Goal: Task Accomplishment & Management: Complete application form

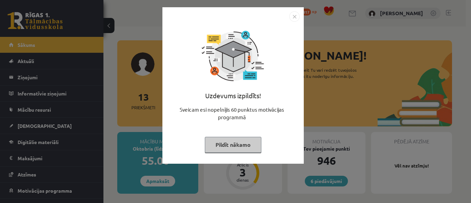
click at [240, 144] on button "Pildīt nākamo" at bounding box center [233, 145] width 57 height 16
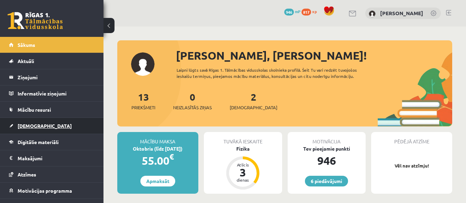
click at [30, 128] on span "[DEMOGRAPHIC_DATA]" at bounding box center [45, 126] width 54 height 6
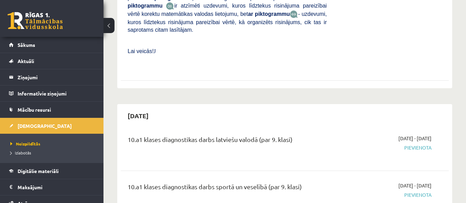
scroll to position [455, 0]
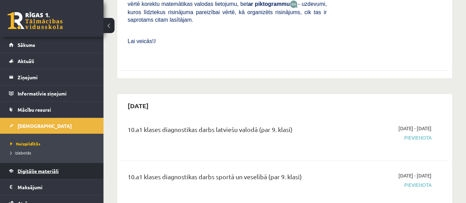
click at [38, 168] on link "Digitālie materiāli" at bounding box center [52, 171] width 86 height 16
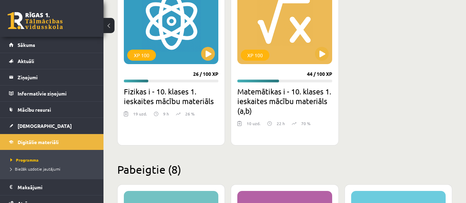
scroll to position [173, 0]
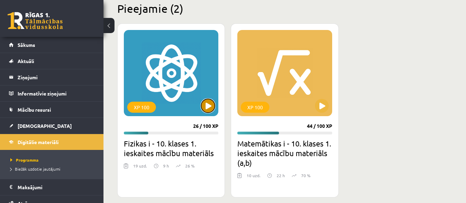
click at [207, 111] on button at bounding box center [208, 106] width 14 height 14
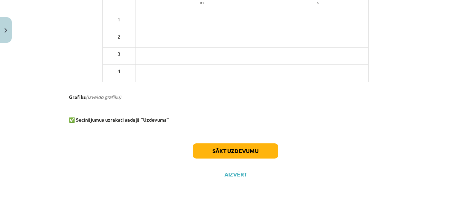
scroll to position [357, 0]
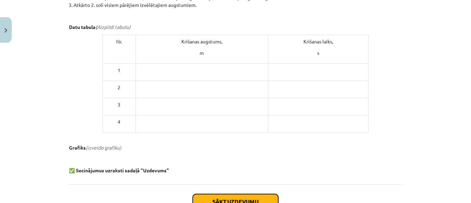
click at [223, 197] on button "Sākt uzdevumu" at bounding box center [236, 201] width 86 height 15
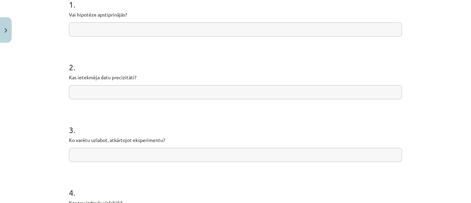
scroll to position [156, 0]
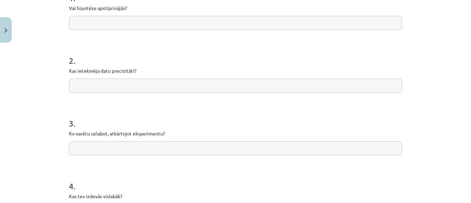
click at [181, 27] on input "text" at bounding box center [235, 23] width 333 height 14
type input "**"
click at [151, 86] on input "text" at bounding box center [235, 86] width 333 height 14
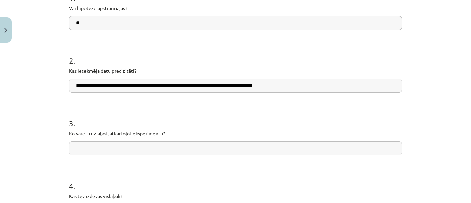
type input "**********"
click at [165, 151] on input "text" at bounding box center [235, 148] width 333 height 14
type input "**********"
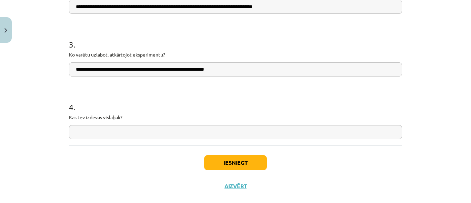
scroll to position [247, 0]
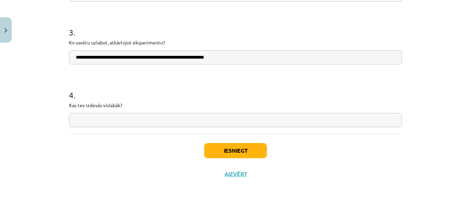
click at [301, 121] on input "text" at bounding box center [235, 120] width 333 height 14
type input "*"
type input "**********"
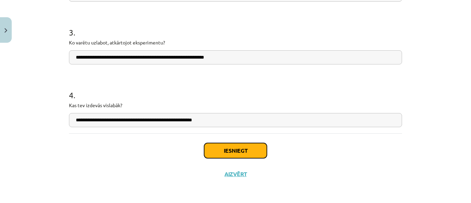
click at [252, 148] on button "Iesniegt" at bounding box center [235, 150] width 63 height 15
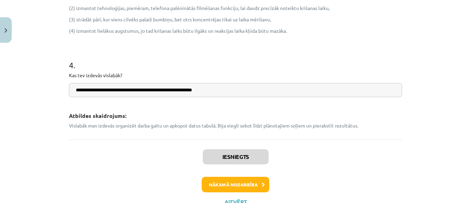
scroll to position [465, 0]
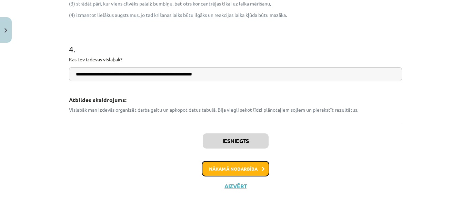
click at [228, 167] on button "Nākamā nodarbība" at bounding box center [236, 169] width 68 height 16
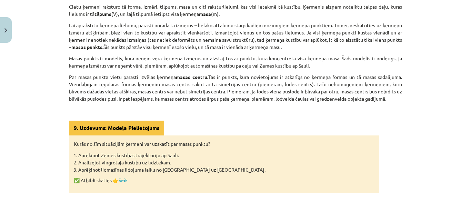
scroll to position [168, 0]
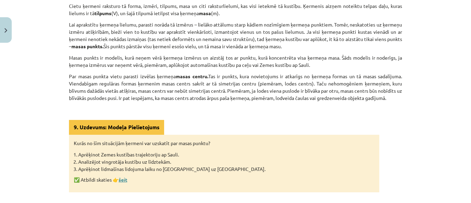
click at [126, 179] on link "šeit" at bounding box center [123, 180] width 9 height 6
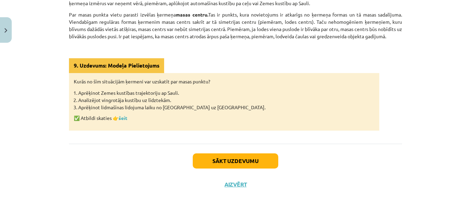
scroll to position [235, 0]
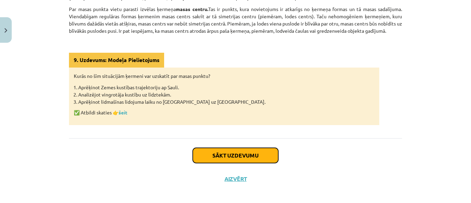
click at [260, 155] on button "Sākt uzdevumu" at bounding box center [236, 155] width 86 height 15
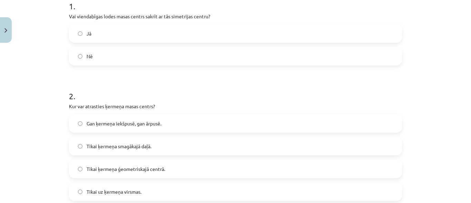
scroll to position [150, 0]
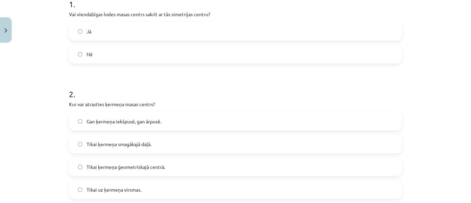
click at [371, 38] on label "Jā" at bounding box center [236, 31] width 332 height 17
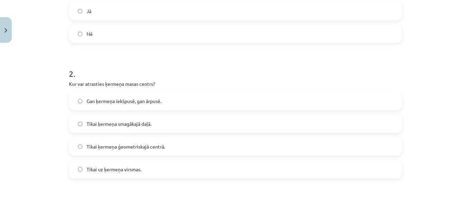
scroll to position [180, 0]
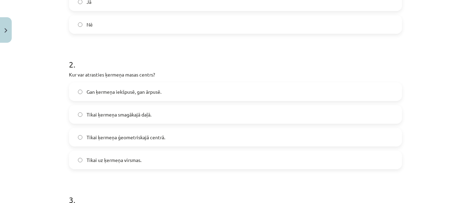
click at [333, 93] on label "Gan ķermeņa iekšpusē, gan ārpusē." at bounding box center [236, 91] width 332 height 17
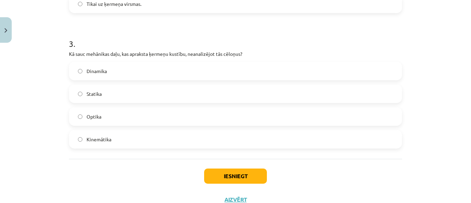
scroll to position [362, 0]
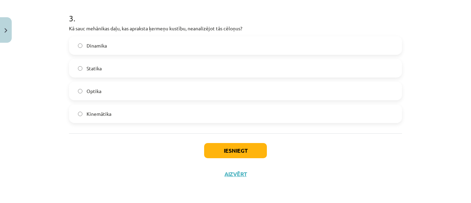
click at [310, 112] on label "Kinemātika" at bounding box center [236, 113] width 332 height 17
click at [227, 144] on button "Iesniegt" at bounding box center [235, 150] width 63 height 15
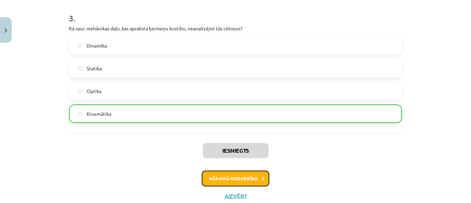
click at [233, 175] on button "Nākamā nodarbība" at bounding box center [236, 179] width 68 height 16
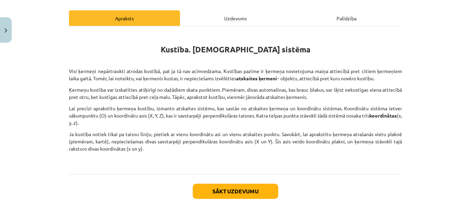
scroll to position [125, 0]
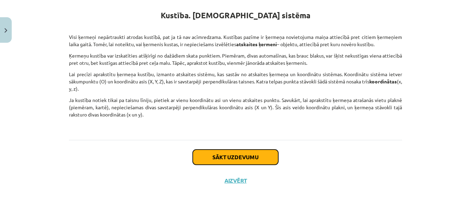
click at [217, 156] on button "Sākt uzdevumu" at bounding box center [236, 157] width 86 height 15
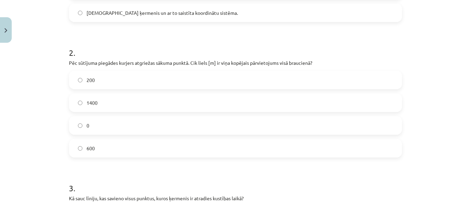
scroll to position [119, 0]
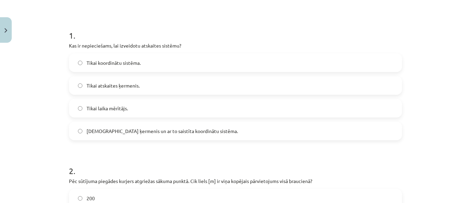
click at [320, 88] on label "Tikai atskaites ķermenis." at bounding box center [236, 85] width 332 height 17
click at [315, 133] on label "Atskaites ķermenis un ar to saistīta koordinātu sistēma." at bounding box center [236, 130] width 332 height 17
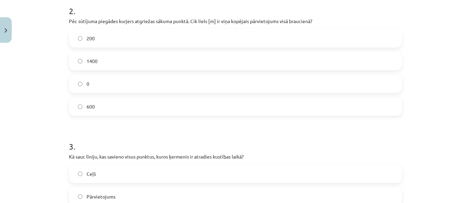
scroll to position [280, 0]
click at [325, 83] on label "0" at bounding box center [236, 82] width 332 height 17
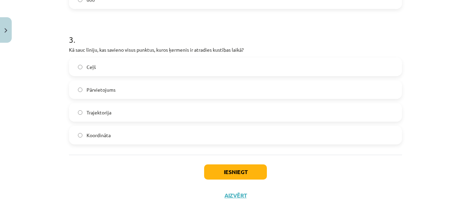
scroll to position [388, 0]
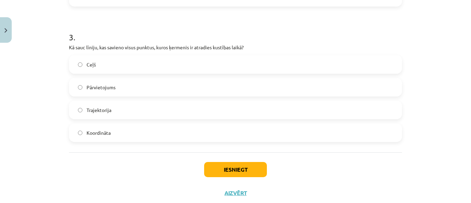
click at [285, 115] on label "Trajektorija" at bounding box center [236, 109] width 332 height 17
click at [236, 168] on button "Iesniegt" at bounding box center [235, 169] width 63 height 15
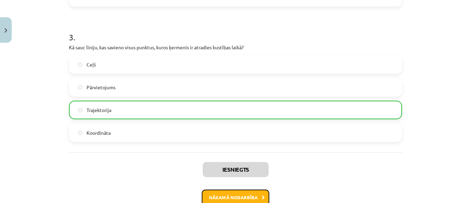
click at [238, 191] on button "Nākamā nodarbība" at bounding box center [236, 198] width 68 height 16
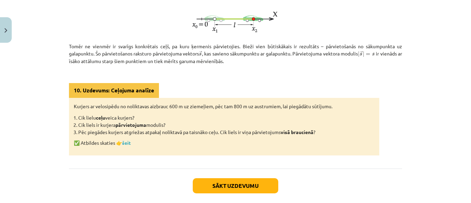
scroll to position [243, 0]
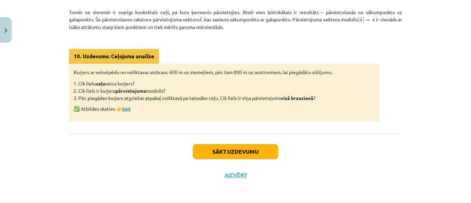
click at [128, 110] on link "šeit" at bounding box center [126, 109] width 9 height 6
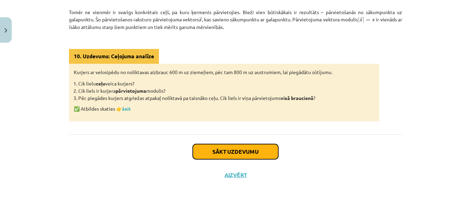
click at [259, 147] on button "Sākt uzdevumu" at bounding box center [236, 151] width 86 height 15
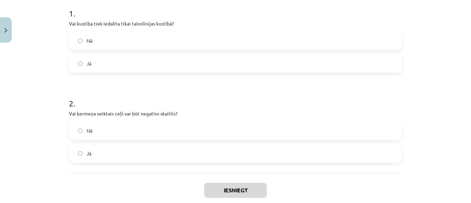
scroll to position [142, 0]
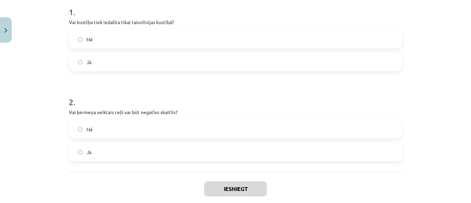
click at [333, 33] on label "Nē" at bounding box center [236, 39] width 332 height 17
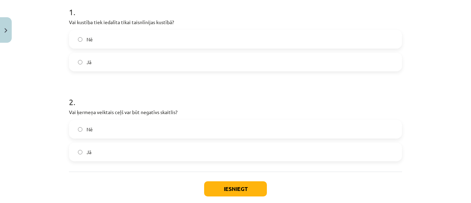
click at [268, 130] on label "Nē" at bounding box center [236, 129] width 332 height 17
click at [241, 186] on button "Iesniegt" at bounding box center [235, 188] width 63 height 15
click at [241, 189] on button "Iesniegt" at bounding box center [235, 188] width 63 height 15
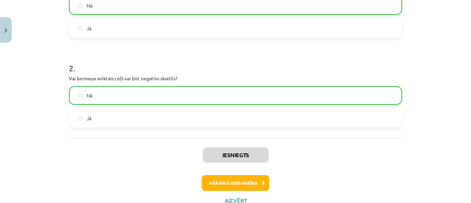
scroll to position [185, 0]
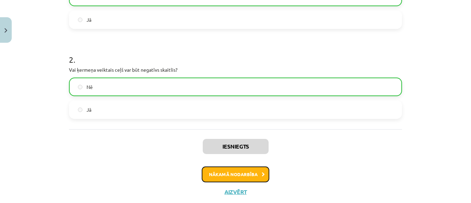
click at [249, 171] on button "Nākamā nodarbība" at bounding box center [236, 175] width 68 height 16
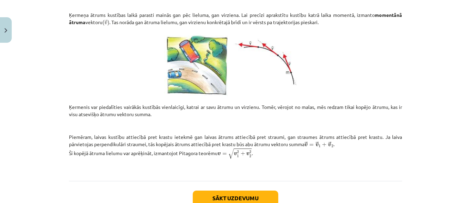
scroll to position [288, 0]
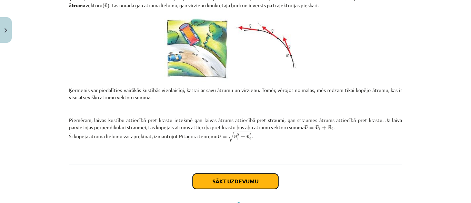
click at [259, 180] on button "Sākt uzdevumu" at bounding box center [236, 181] width 86 height 15
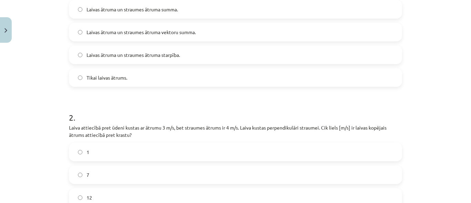
scroll to position [168, 0]
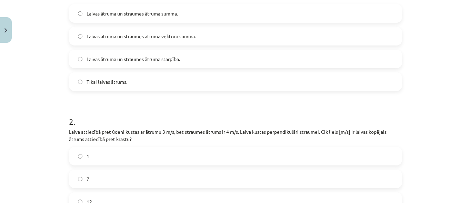
click at [227, 42] on label "Laivas ātruma un straumes ātruma vektoru summa." at bounding box center [236, 36] width 332 height 17
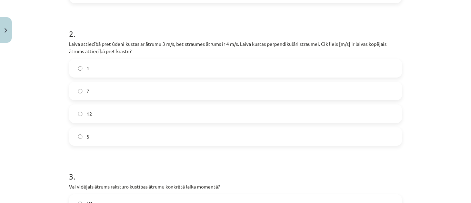
scroll to position [258, 0]
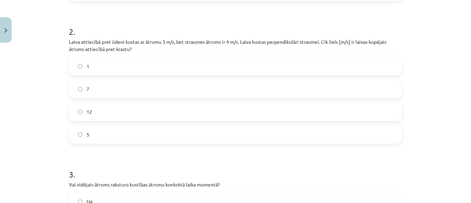
click at [279, 141] on label "5" at bounding box center [236, 134] width 332 height 17
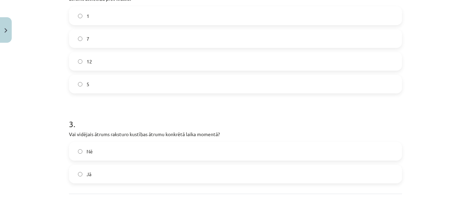
scroll to position [369, 0]
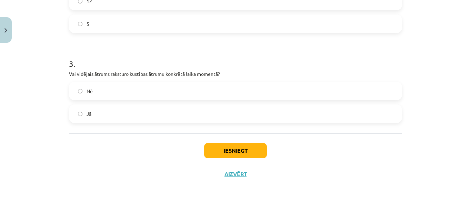
click at [302, 92] on label "Nē" at bounding box center [236, 90] width 332 height 17
click at [254, 154] on button "Iesniegt" at bounding box center [235, 150] width 63 height 15
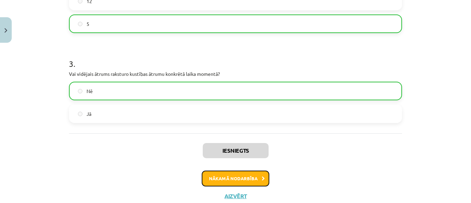
click at [254, 177] on button "Nākamā nodarbība" at bounding box center [236, 179] width 68 height 16
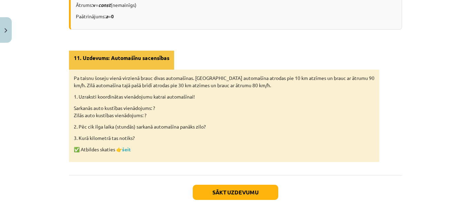
scroll to position [483, 0]
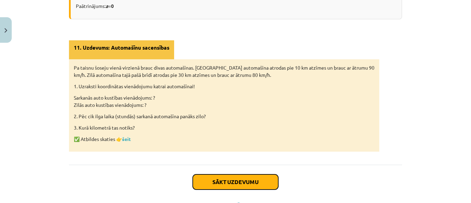
click at [255, 184] on button "Sākt uzdevumu" at bounding box center [236, 182] width 86 height 15
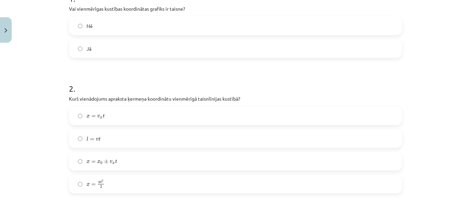
scroll to position [155, 0]
click at [311, 49] on label "Jā" at bounding box center [236, 49] width 332 height 17
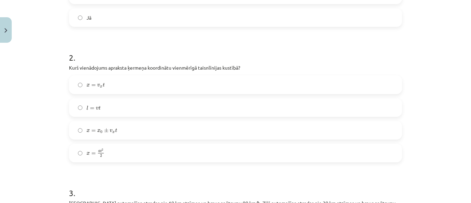
scroll to position [188, 0]
click at [155, 129] on label "x = x 0 ± v x t x = x 0 ± v x t" at bounding box center [236, 129] width 332 height 17
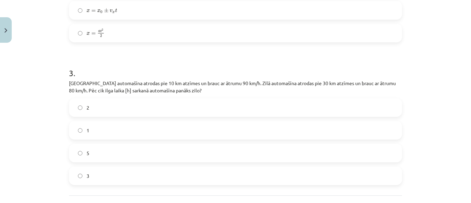
scroll to position [369, 0]
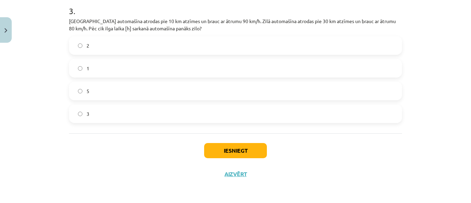
click at [231, 47] on label "2" at bounding box center [236, 45] width 332 height 17
click at [237, 147] on button "Iesniegt" at bounding box center [235, 150] width 63 height 15
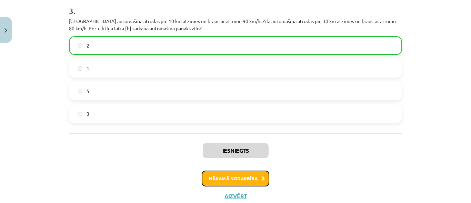
click at [220, 178] on button "Nākamā nodarbība" at bounding box center [236, 179] width 68 height 16
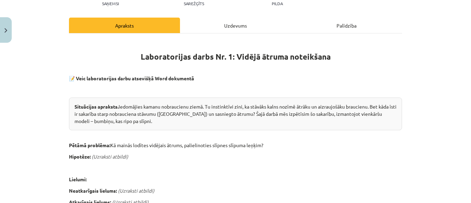
scroll to position [77, 0]
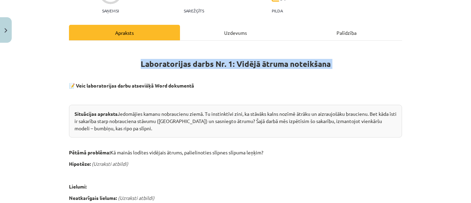
drag, startPoint x: 137, startPoint y: 61, endPoint x: 181, endPoint y: 76, distance: 46.4
copy div "Laboratorijas darbs Nr. 1: Vidējā ātruma noteikšana"
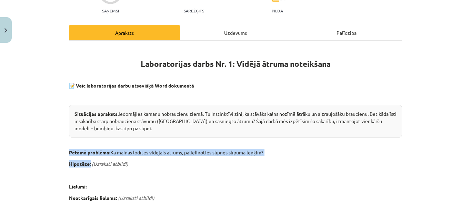
drag, startPoint x: 65, startPoint y: 152, endPoint x: 88, endPoint y: 162, distance: 25.3
copy div "Pētāmā problēma: Kā mainās lodītes vidējais ātrums, palielinoties slīpnes slīpu…"
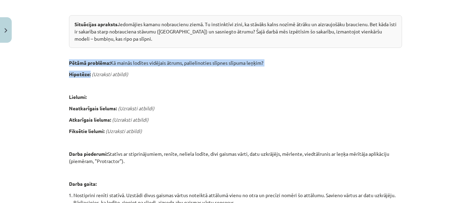
scroll to position [169, 0]
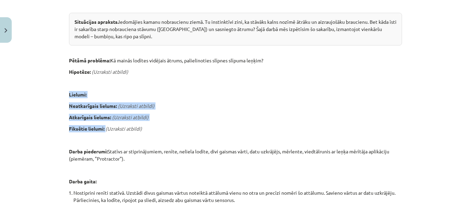
drag, startPoint x: 66, startPoint y: 93, endPoint x: 104, endPoint y: 127, distance: 49.9
click at [104, 127] on div "Laboratorijas darbs Nr. 1: Vidējā ātruma noteikšana 📝 Veic laboratorijas darbu …" at bounding box center [235, 175] width 333 height 441
copy div "Lielumi: Neatkarīgais lielums: (Uzraksti atbildi) Atkarīgais lielums: (Uzraksti…"
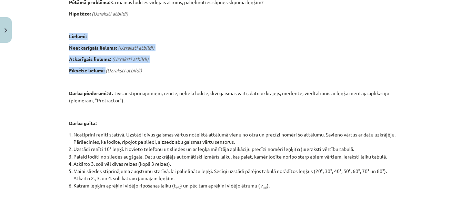
scroll to position [228, 0]
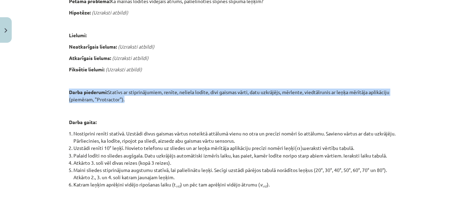
drag, startPoint x: 66, startPoint y: 90, endPoint x: 125, endPoint y: 101, distance: 60.1
click at [125, 101] on div "4 XP Saņemsi Sarežģīts 84 pilda Apraksts Uzdevums Palīdzība Laboratorijas darbs…" at bounding box center [236, 108] width 342 height 581
copy p "Darba piederumi: Statīvs ar stiprinājumiem, renīte, neliela lodīte, divi gaisma…"
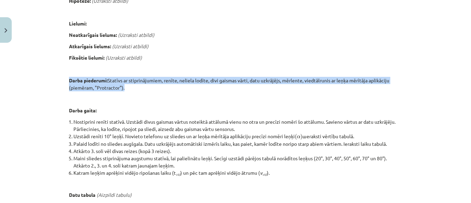
scroll to position [249, 0]
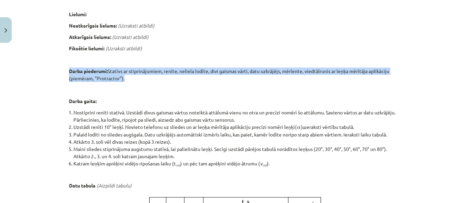
click at [401, 81] on div "4 XP Saņemsi Sarežģīts 84 pilda Apraksts Uzdevums Palīdzība Laboratorijas darbs…" at bounding box center [236, 87] width 342 height 581
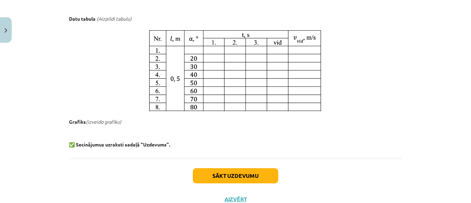
scroll to position [440, 0]
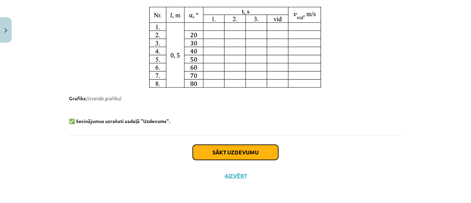
click at [262, 146] on button "Sākt uzdevumu" at bounding box center [236, 152] width 86 height 15
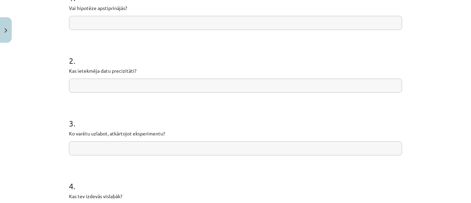
scroll to position [157, 0]
click at [314, 18] on input "text" at bounding box center [235, 22] width 333 height 14
type input "**"
click at [263, 81] on input "text" at bounding box center [235, 85] width 333 height 14
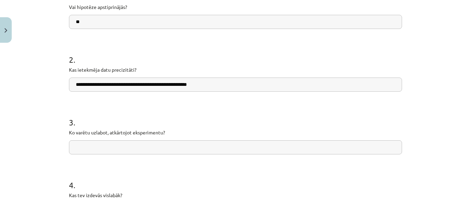
type input "**********"
click at [249, 148] on input "text" at bounding box center [235, 147] width 333 height 14
type input "**********"
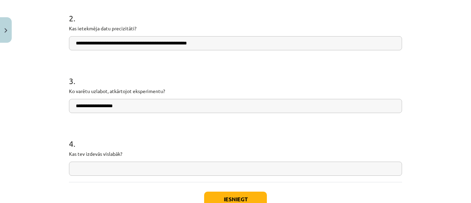
scroll to position [202, 0]
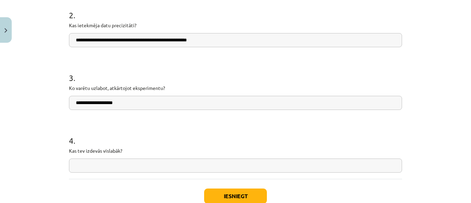
click at [295, 161] on input "text" at bounding box center [235, 166] width 333 height 14
type input "**********"
click at [256, 195] on button "Iesniegt" at bounding box center [235, 196] width 63 height 15
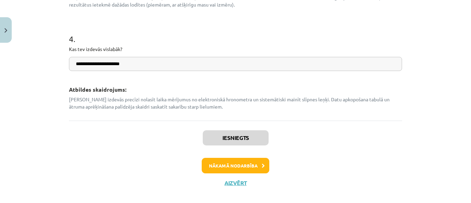
scroll to position [423, 0]
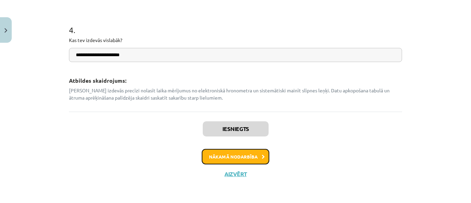
click at [253, 156] on button "Nākamā nodarbība" at bounding box center [236, 157] width 68 height 16
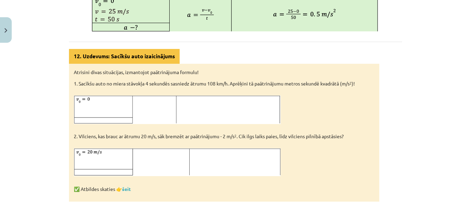
scroll to position [470, 0]
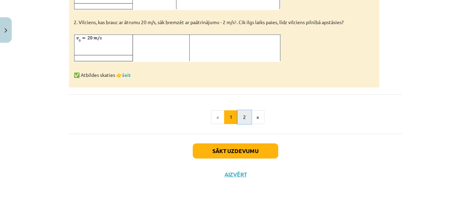
click at [238, 114] on button "2" at bounding box center [245, 117] width 14 height 14
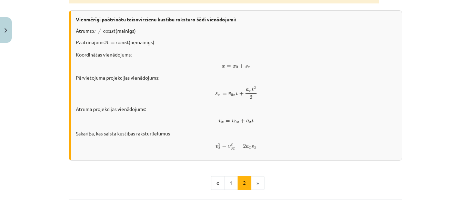
scroll to position [265, 0]
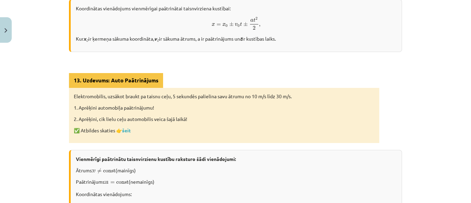
click at [316, 93] on p "Elektromobilis, uzsākot braukt pa taisnu ceļu, 5 sekundēs palielina savu ātrumu…" at bounding box center [224, 96] width 301 height 7
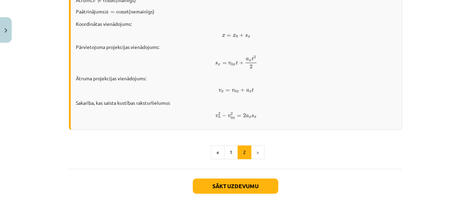
scroll to position [470, 0]
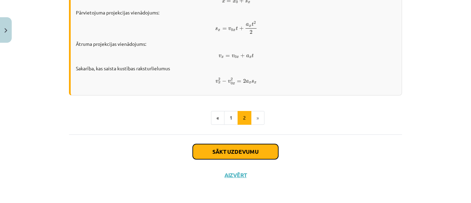
click at [252, 150] on button "Sākt uzdevumu" at bounding box center [236, 151] width 86 height 15
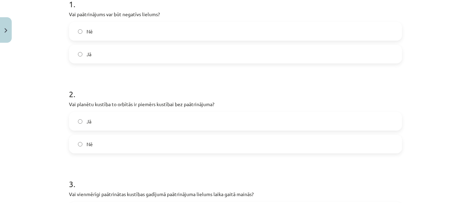
scroll to position [147, 0]
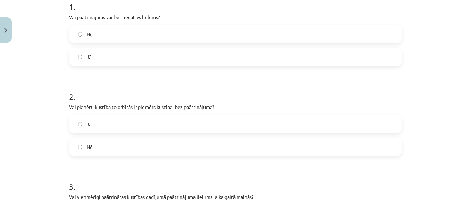
click at [362, 31] on label "Nē" at bounding box center [236, 34] width 332 height 17
click at [351, 56] on label "Jā" at bounding box center [236, 56] width 332 height 17
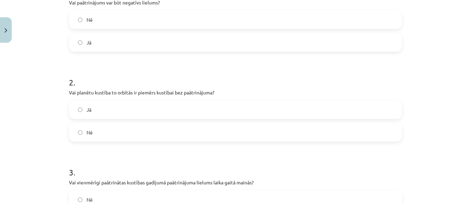
scroll to position [163, 0]
click at [293, 130] on label "Nē" at bounding box center [236, 131] width 332 height 17
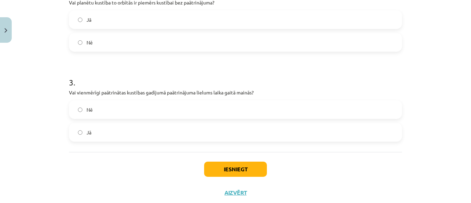
scroll to position [253, 0]
click at [300, 105] on label "Nē" at bounding box center [236, 108] width 332 height 17
click at [238, 166] on button "Iesniegt" at bounding box center [235, 168] width 63 height 15
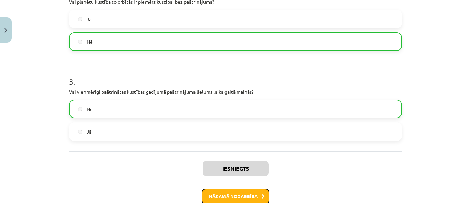
click at [245, 192] on button "Nākamā nodarbība" at bounding box center [236, 197] width 68 height 16
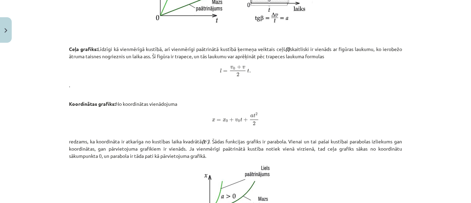
scroll to position [459, 0]
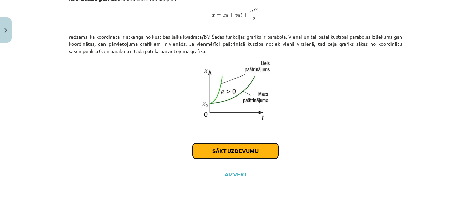
click at [261, 147] on button "Sākt uzdevumu" at bounding box center [236, 151] width 86 height 15
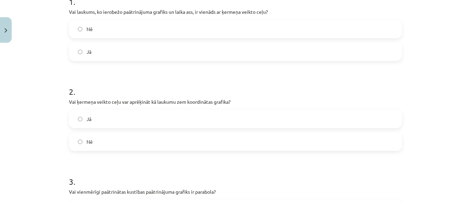
scroll to position [153, 0]
click at [324, 22] on label "Nē" at bounding box center [236, 28] width 332 height 17
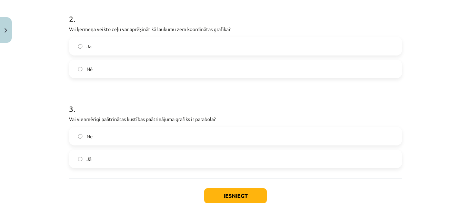
scroll to position [227, 0]
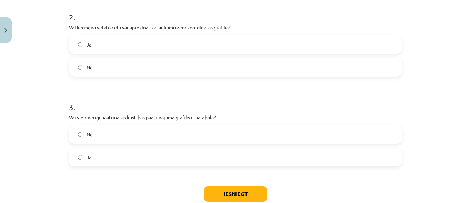
click at [339, 69] on label "Nē" at bounding box center [236, 67] width 332 height 17
click at [226, 137] on label "Nē" at bounding box center [236, 134] width 332 height 17
click at [231, 190] on button "Iesniegt" at bounding box center [235, 194] width 63 height 15
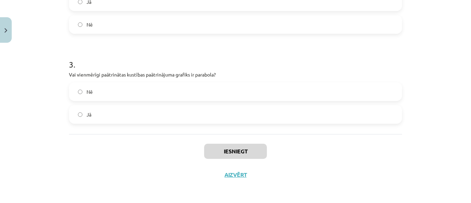
scroll to position [270, 0]
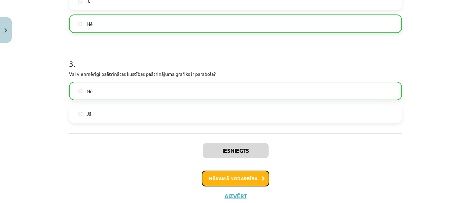
click at [247, 172] on button "Nākamā nodarbība" at bounding box center [236, 179] width 68 height 16
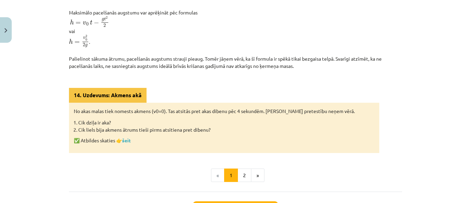
scroll to position [303, 0]
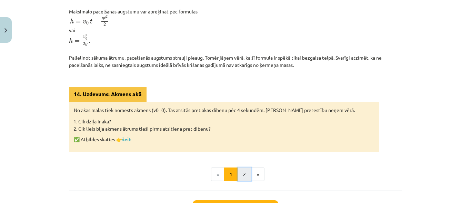
click at [245, 181] on button "2" at bounding box center [245, 175] width 14 height 14
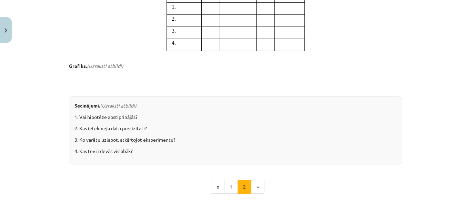
scroll to position [727, 0]
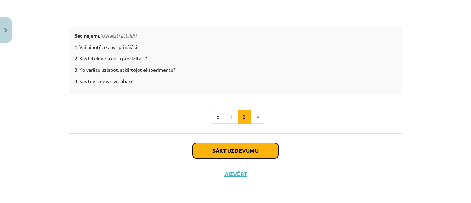
click at [265, 156] on button "Sākt uzdevumu" at bounding box center [236, 150] width 86 height 15
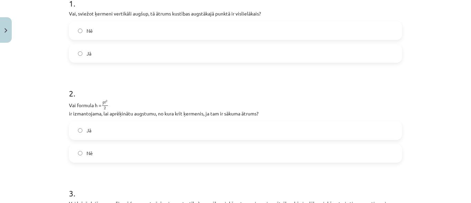
scroll to position [158, 0]
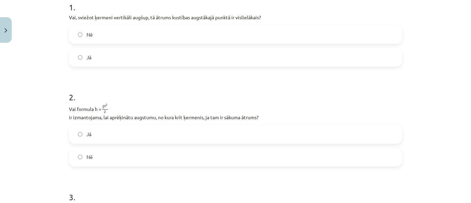
click at [335, 31] on label "Nē" at bounding box center [236, 34] width 332 height 17
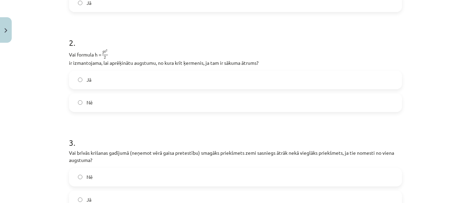
scroll to position [215, 0]
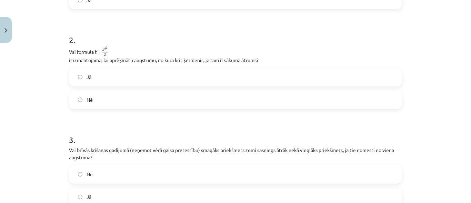
click at [385, 78] on label "Jā" at bounding box center [236, 77] width 332 height 17
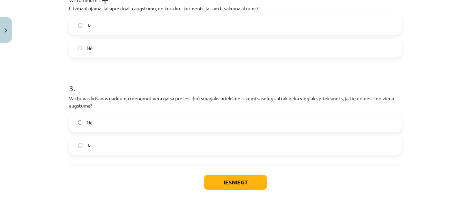
scroll to position [268, 0]
click at [333, 124] on label "Nē" at bounding box center [236, 122] width 332 height 17
click at [239, 187] on button "Iesniegt" at bounding box center [235, 181] width 63 height 15
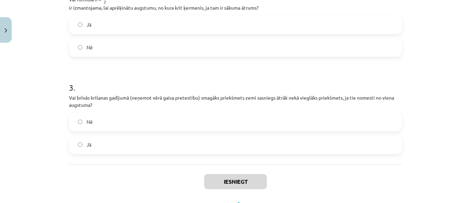
scroll to position [299, 0]
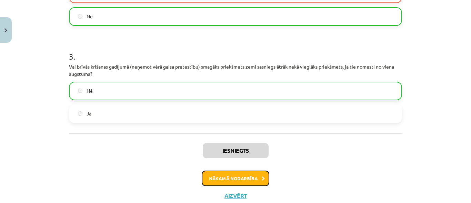
click at [242, 181] on button "Nākamā nodarbība" at bounding box center [236, 179] width 68 height 16
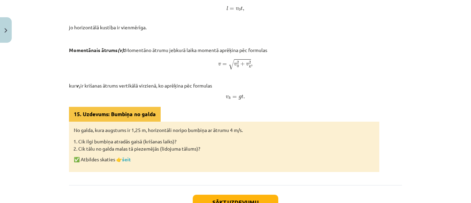
scroll to position [428, 0]
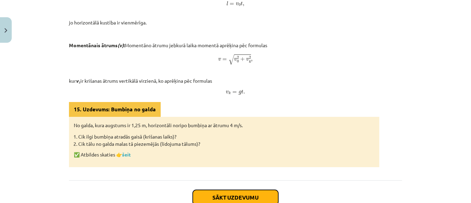
click at [255, 193] on button "Sākt uzdevumu" at bounding box center [236, 197] width 86 height 15
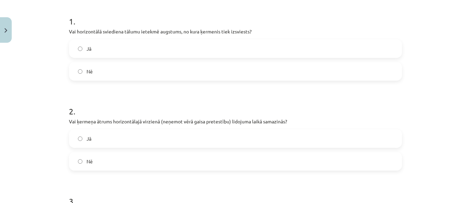
scroll to position [125, 0]
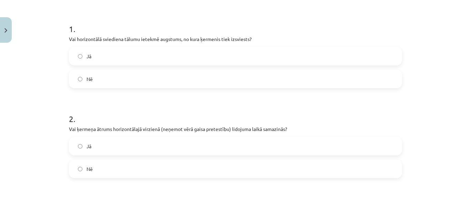
click at [332, 55] on label "Jā" at bounding box center [236, 56] width 332 height 17
click at [293, 163] on label "Nē" at bounding box center [236, 168] width 332 height 17
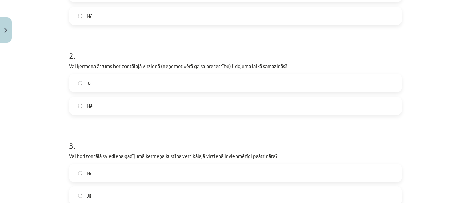
scroll to position [209, 0]
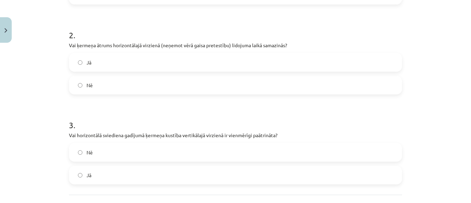
click at [290, 169] on label "Jā" at bounding box center [236, 175] width 332 height 17
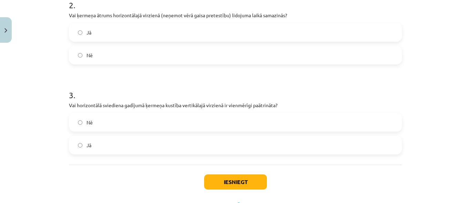
scroll to position [270, 0]
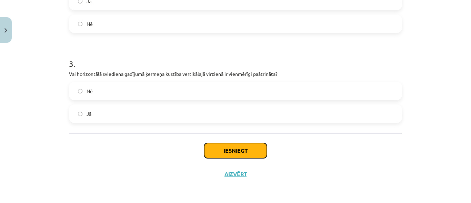
click at [254, 151] on button "Iesniegt" at bounding box center [235, 150] width 63 height 15
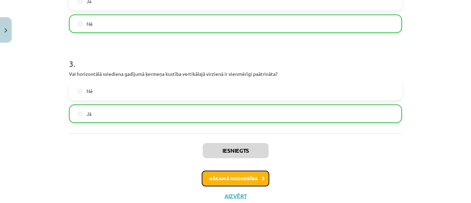
click at [251, 174] on button "Nākamā nodarbība" at bounding box center [236, 179] width 68 height 16
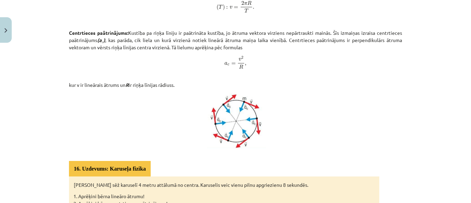
scroll to position [414, 0]
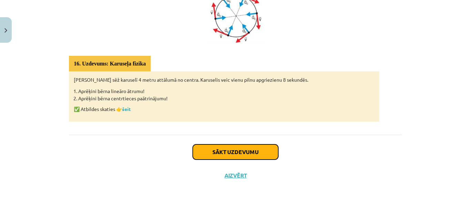
click at [250, 145] on button "Sākt uzdevumu" at bounding box center [236, 152] width 86 height 15
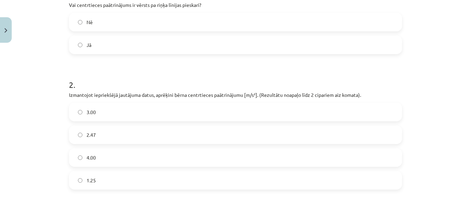
scroll to position [150, 0]
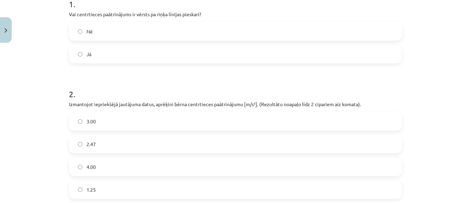
click at [258, 29] on label "Nē" at bounding box center [236, 31] width 332 height 17
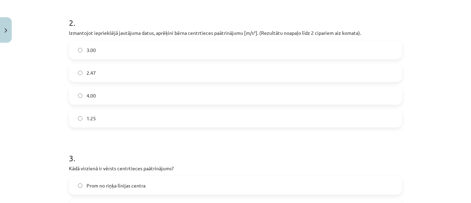
scroll to position [223, 0]
click at [267, 64] on label "2.47" at bounding box center [236, 71] width 332 height 17
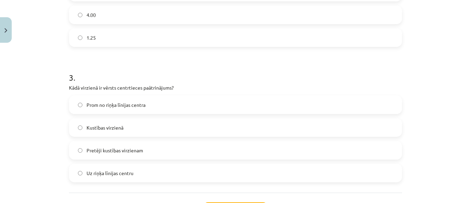
scroll to position [303, 0]
click at [200, 178] on label "Uz riņķa līnijas centru" at bounding box center [236, 172] width 332 height 17
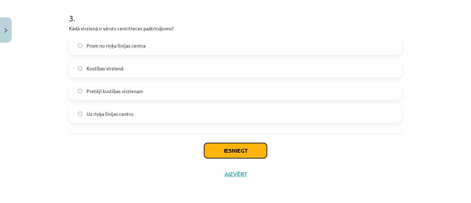
click at [253, 152] on button "Iesniegt" at bounding box center [235, 150] width 63 height 15
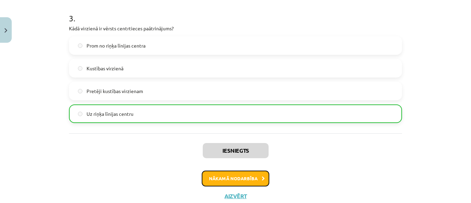
click at [239, 174] on button "Nākamā nodarbība" at bounding box center [236, 179] width 68 height 16
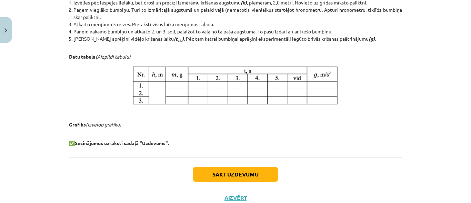
scroll to position [383, 0]
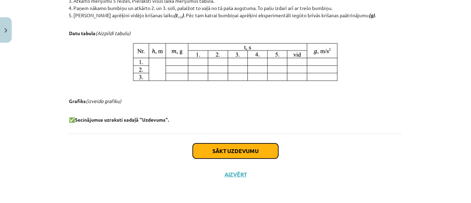
click at [229, 155] on button "Sākt uzdevumu" at bounding box center [236, 151] width 86 height 15
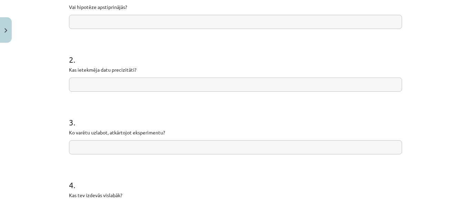
scroll to position [144, 0]
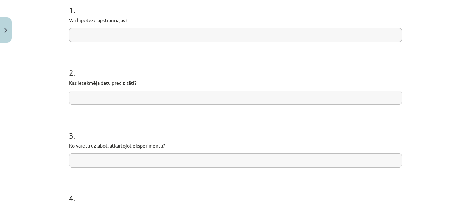
click at [255, 33] on input "text" at bounding box center [235, 35] width 333 height 14
type input "**"
click at [219, 101] on input "text" at bounding box center [235, 98] width 333 height 14
type input "**********"
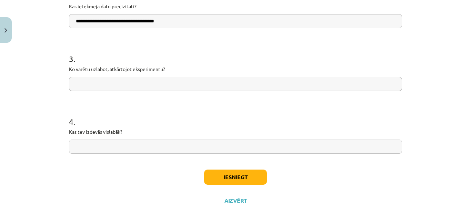
scroll to position [230, 0]
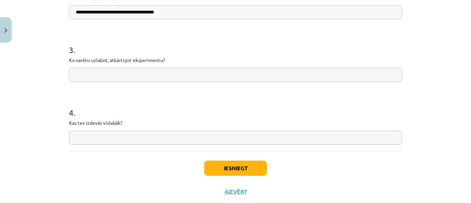
click at [237, 73] on input "text" at bounding box center [235, 75] width 333 height 14
type input "**********"
click at [177, 137] on input "text" at bounding box center [235, 138] width 333 height 14
type input "**********"
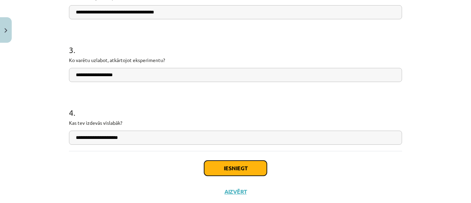
click at [228, 170] on button "Iesniegt" at bounding box center [235, 168] width 63 height 15
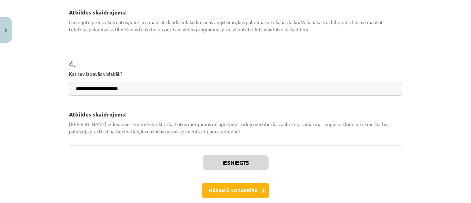
scroll to position [393, 0]
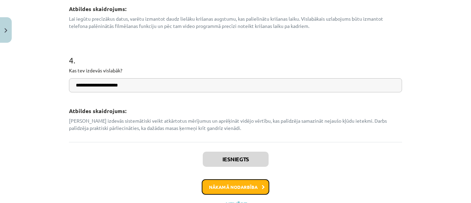
click at [248, 186] on button "Nākamā nodarbība" at bounding box center [236, 187] width 68 height 16
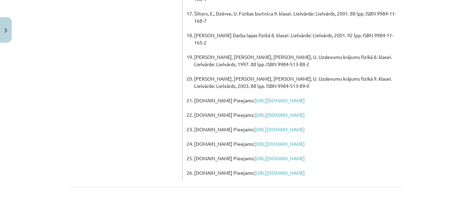
scroll to position [528, 0]
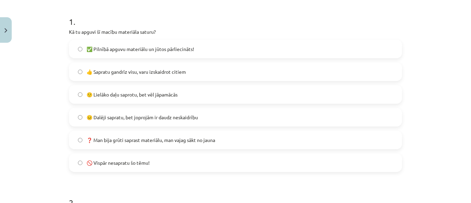
scroll to position [136, 0]
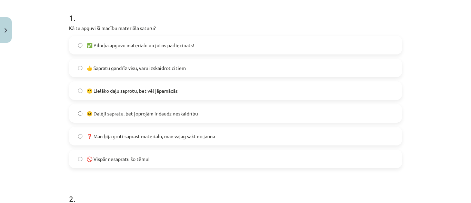
click at [180, 85] on label "🙂 Lielāko daļu saprotu, bet vēl jāpamācās" at bounding box center [236, 90] width 332 height 17
click at [181, 75] on label "👍 Sapratu gandrīz visu, varu izskaidrot citiem" at bounding box center [236, 67] width 332 height 17
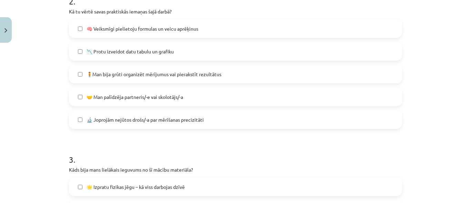
scroll to position [333, 0]
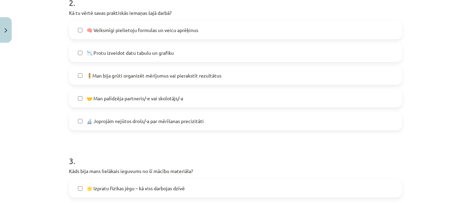
click at [211, 52] on label "📉 Protu izveidot datu tabulu un grafiku" at bounding box center [236, 52] width 332 height 17
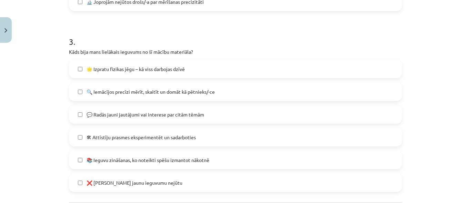
scroll to position [481, 0]
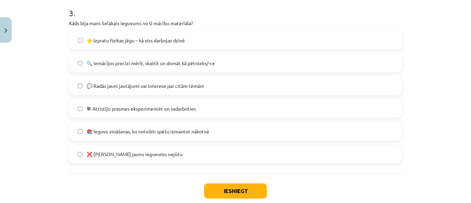
click at [183, 45] on label "🌟 Izpratu fizikas jēgu – kā viss darbojas dzīvē" at bounding box center [236, 40] width 332 height 17
click at [190, 113] on label "🛠 Attīstīju prasmes eksperimentēt un sadarboties" at bounding box center [236, 108] width 332 height 17
click at [197, 127] on label "📚 Ieguvu zināšanas, ko noteikti spēšu izmantot nākotnē" at bounding box center [236, 131] width 332 height 17
click at [235, 184] on button "Iesniegt" at bounding box center [235, 191] width 63 height 15
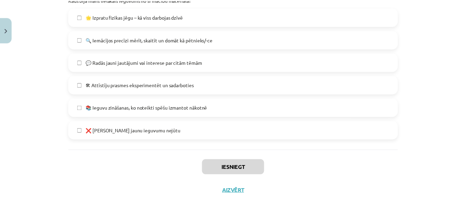
scroll to position [521, 0]
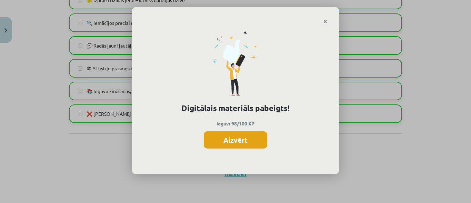
click at [243, 142] on button "Aizvērt" at bounding box center [235, 139] width 63 height 17
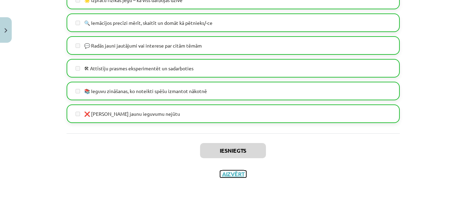
click at [230, 177] on button "Aizvērt" at bounding box center [233, 174] width 26 height 7
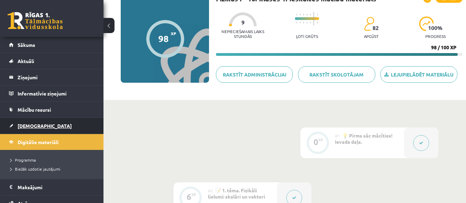
click at [39, 125] on link "[DEMOGRAPHIC_DATA]" at bounding box center [52, 126] width 86 height 16
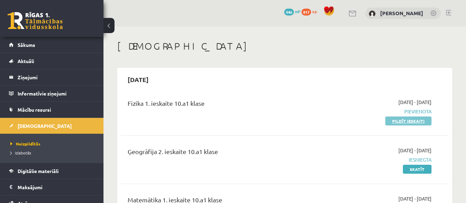
click at [394, 124] on link "Pildīt ieskaiti" at bounding box center [408, 121] width 46 height 9
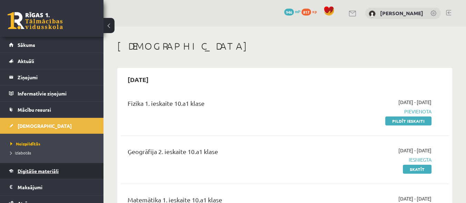
click at [47, 168] on link "Digitālie materiāli" at bounding box center [52, 171] width 86 height 16
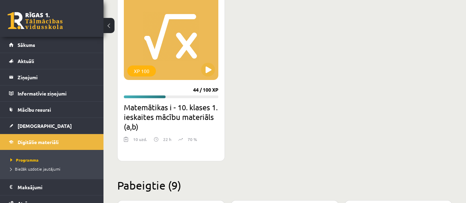
scroll to position [217, 0]
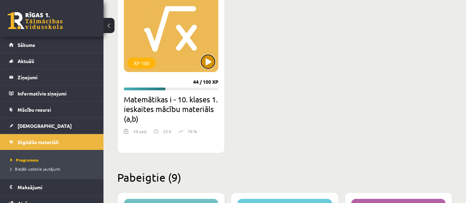
click at [206, 61] on button at bounding box center [208, 62] width 14 height 14
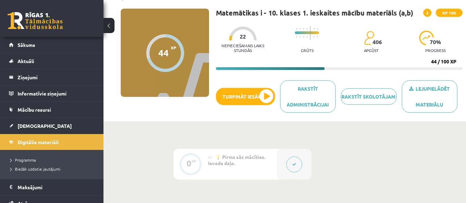
scroll to position [37, 0]
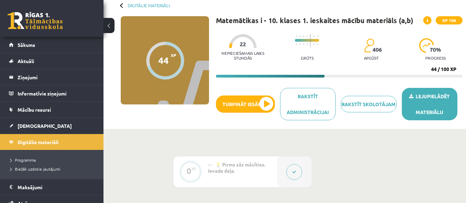
click at [446, 100] on link "Lejupielādēt materiālu" at bounding box center [430, 104] width 56 height 32
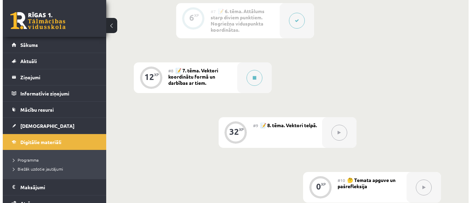
scroll to position [524, 0]
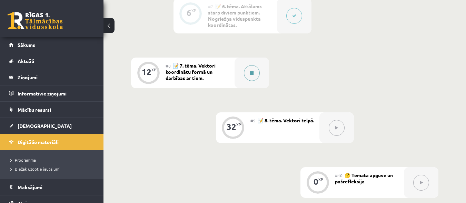
click at [254, 71] on icon at bounding box center [251, 73] width 3 height 4
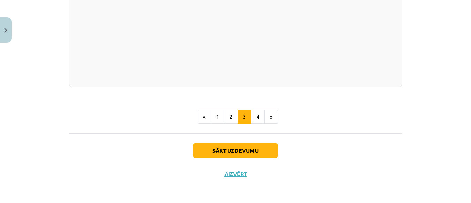
scroll to position [1376, 0]
click at [260, 124] on button "4" at bounding box center [258, 117] width 14 height 14
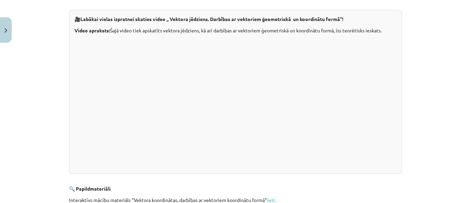
scroll to position [182, 0]
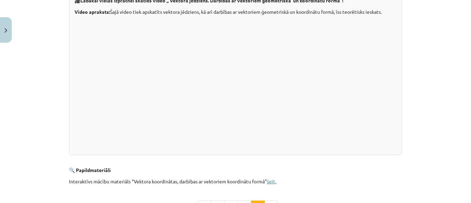
click at [272, 184] on link "šeit." at bounding box center [271, 181] width 9 height 6
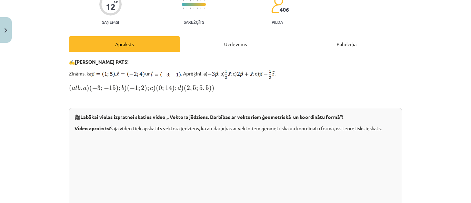
scroll to position [64, 0]
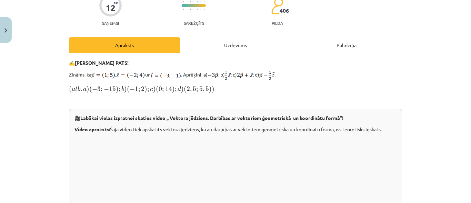
click at [416, 184] on div "Mācību tēma: Matemātikas i - 10. klases 1. ieskaites mācību materiāls (a,b) #8 …" at bounding box center [235, 101] width 471 height 203
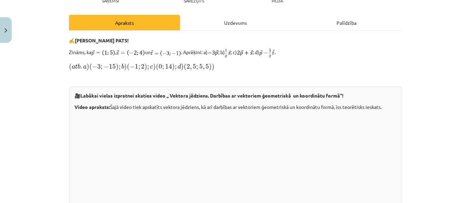
scroll to position [95, 0]
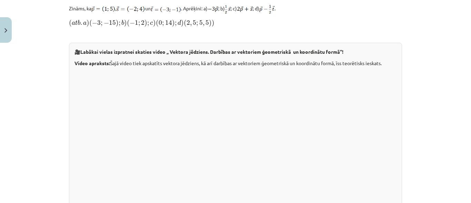
drag, startPoint x: 465, startPoint y: 94, endPoint x: 464, endPoint y: 100, distance: 6.0
click at [464, 97] on div "Mācību tēma: Matemātikas i - 10. klases 1. ieskaites mācību materiāls (a,b) #8 …" at bounding box center [235, 101] width 471 height 203
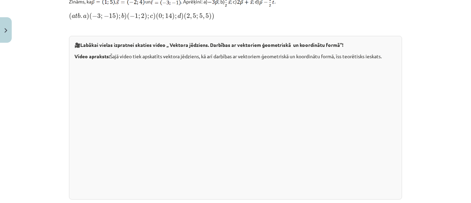
click at [464, 99] on div "Mācību tēma: Matemātikas i - 10. klases 1. ieskaites mācību materiāls (a,b) #8 …" at bounding box center [235, 101] width 471 height 203
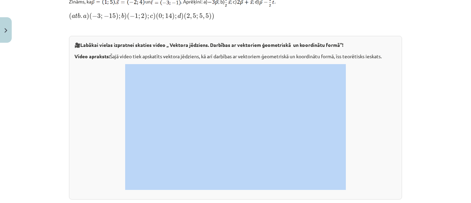
drag, startPoint x: 464, startPoint y: 100, endPoint x: 463, endPoint y: 106, distance: 5.5
click at [463, 105] on div "Mācību tēma: Matemātikas i - 10. klases 1. ieskaites mācību materiāls (a,b) #8 …" at bounding box center [235, 101] width 471 height 203
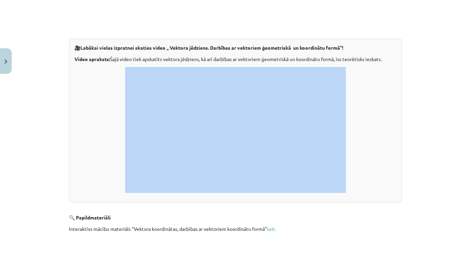
scroll to position [178, 0]
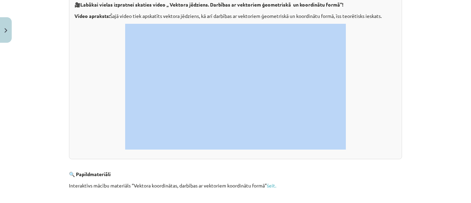
click at [378, 97] on p at bounding box center [236, 87] width 322 height 126
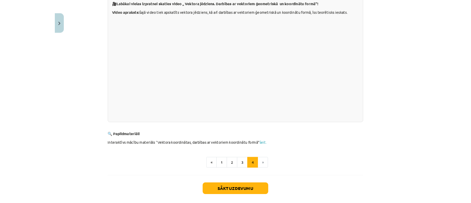
scroll to position [80, 0]
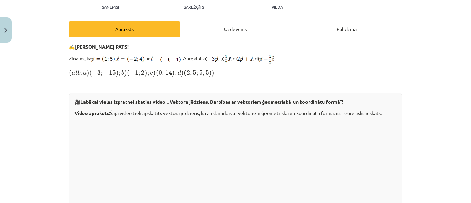
click at [332, 72] on p "( a t b . a ) ( − 3 ; − 15 ) ; b ) ( − 1 ; 2 ) ; c ) ( 0 ; 14 ) ; d ) ( 2 , 5 ;…" at bounding box center [235, 72] width 333 height 9
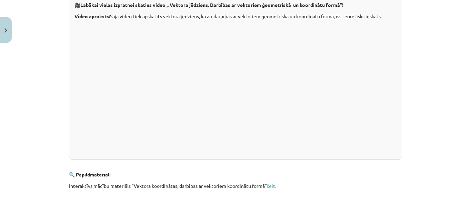
scroll to position [273, 0]
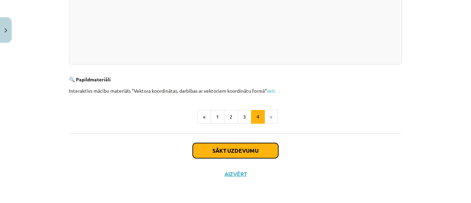
click at [249, 157] on button "Sākt uzdevumu" at bounding box center [236, 150] width 86 height 15
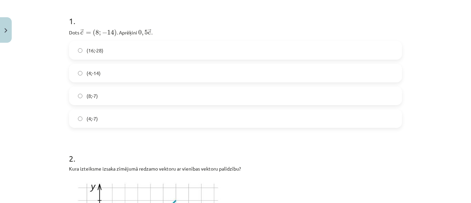
scroll to position [129, 0]
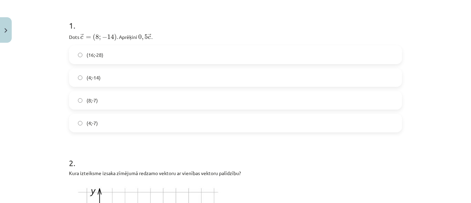
click at [325, 75] on label "(4;-14)" at bounding box center [236, 77] width 332 height 17
click at [316, 116] on label "(4;-7)" at bounding box center [236, 123] width 332 height 17
click at [463, 27] on div "Mācību tēma: Matemātikas i - 10. klases 1. ieskaites mācību materiāls (a,b) #8 …" at bounding box center [235, 101] width 471 height 203
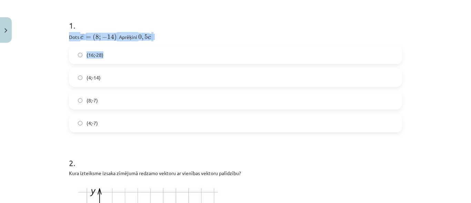
drag, startPoint x: 463, startPoint y: 27, endPoint x: 471, endPoint y: 55, distance: 28.8
click at [471, 55] on div "Mācību tēma: Matemātikas i - 10. klases 1. ieskaites mācību materiāls (a,b) #8 …" at bounding box center [235, 101] width 471 height 203
click at [465, 34] on div "Mācību tēma: Matemātikas i - 10. klases 1. ieskaites mācību materiāls (a,b) #8 …" at bounding box center [235, 101] width 471 height 203
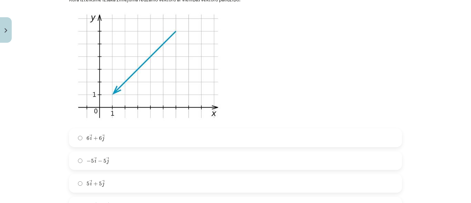
scroll to position [298, 0]
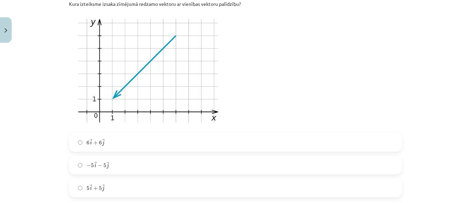
click at [297, 193] on label "5 → i + 5 → j 5 i → + 5 j →" at bounding box center [236, 187] width 332 height 17
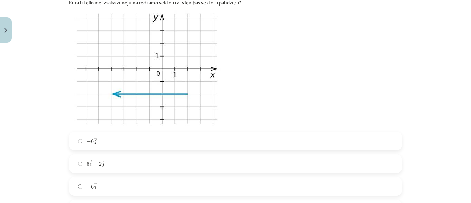
scroll to position [552, 0]
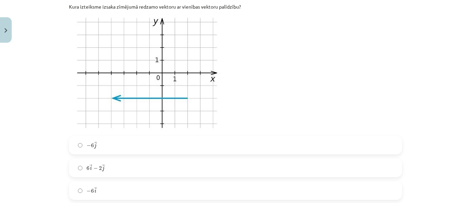
click at [269, 187] on label "− 6 → i − 6 i →" at bounding box center [236, 190] width 332 height 17
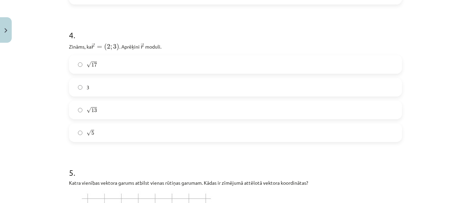
scroll to position [784, 0]
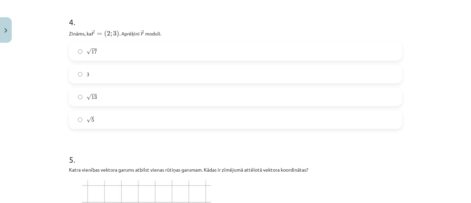
click at [297, 100] on label "√ 13 13" at bounding box center [236, 96] width 332 height 17
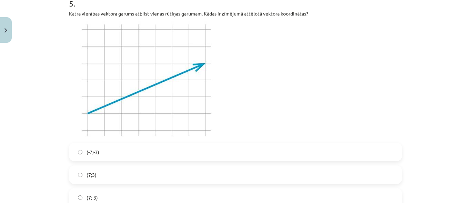
scroll to position [945, 0]
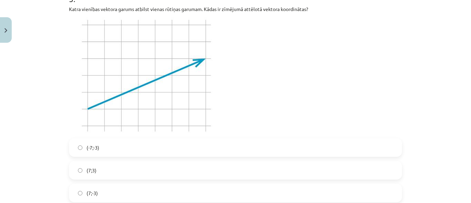
click at [341, 167] on label "(7;3)" at bounding box center [236, 170] width 332 height 17
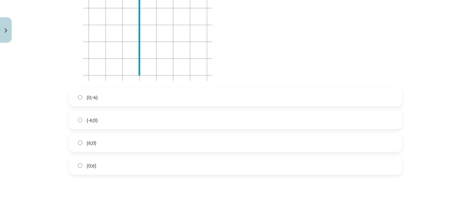
scroll to position [1261, 0]
click at [272, 131] on label "(6;0)" at bounding box center [236, 133] width 332 height 17
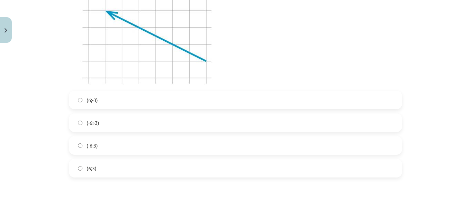
scroll to position [1519, 0]
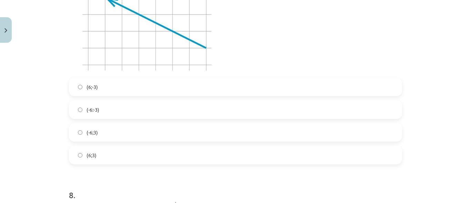
click at [288, 150] on label "(6;3)" at bounding box center [236, 155] width 332 height 17
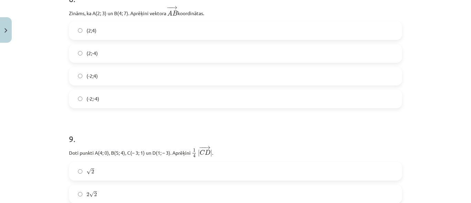
scroll to position [1644, 0]
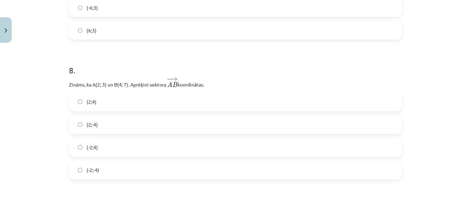
click at [188, 102] on label "(2;4)" at bounding box center [236, 101] width 332 height 17
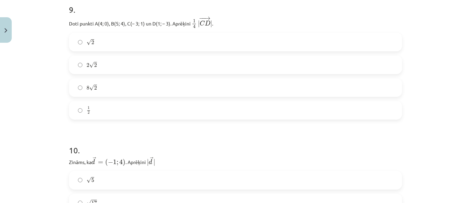
scroll to position [1850, 0]
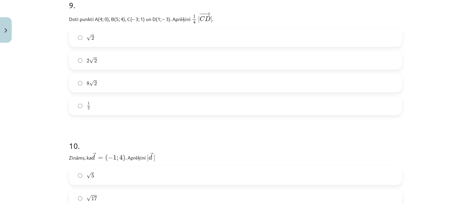
click at [186, 34] on label "√ 2 2" at bounding box center [236, 37] width 332 height 17
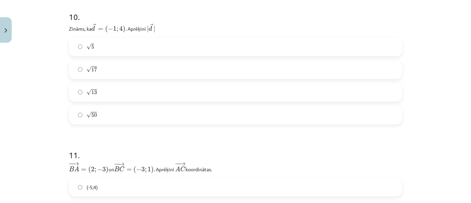
scroll to position [1974, 0]
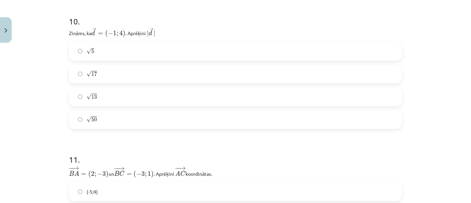
click at [265, 76] on label "√ 17 17" at bounding box center [236, 74] width 332 height 17
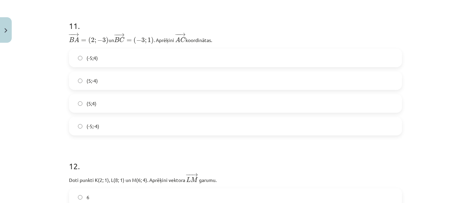
scroll to position [2112, 0]
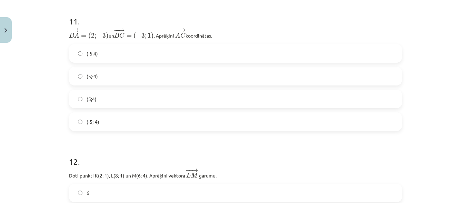
click at [154, 50] on label "(-5;4)" at bounding box center [236, 53] width 332 height 17
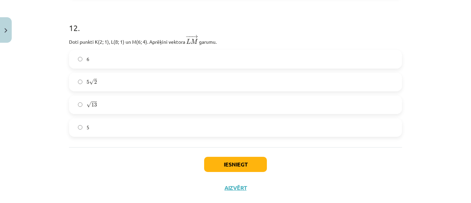
scroll to position [2259, 0]
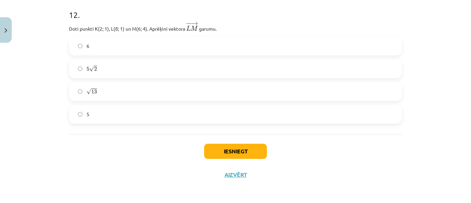
click at [276, 88] on label "√ 13 13" at bounding box center [236, 91] width 332 height 17
click at [259, 146] on button "Iesniegt" at bounding box center [235, 151] width 63 height 15
click at [242, 148] on button "Iesniegt" at bounding box center [235, 151] width 63 height 15
click at [221, 144] on button "Iesniegt" at bounding box center [235, 151] width 63 height 15
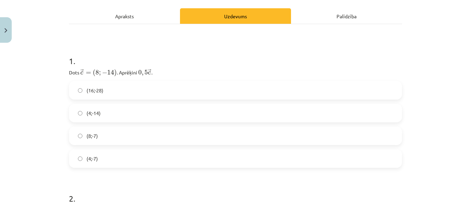
scroll to position [102, 0]
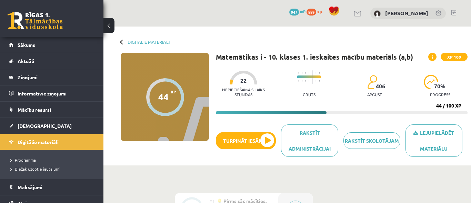
scroll to position [427, 0]
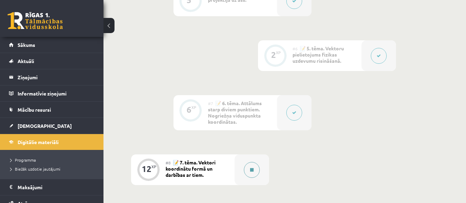
click at [249, 167] on button at bounding box center [252, 170] width 16 height 16
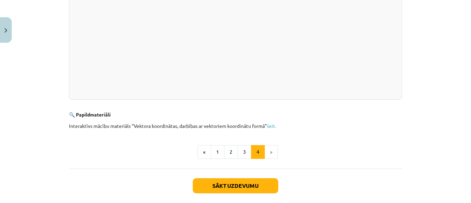
scroll to position [239, 0]
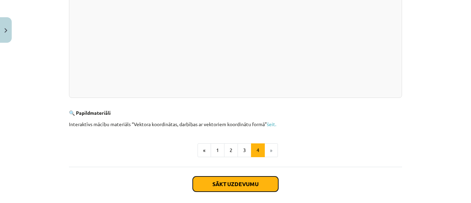
click at [255, 179] on button "Sākt uzdevumu" at bounding box center [236, 184] width 86 height 15
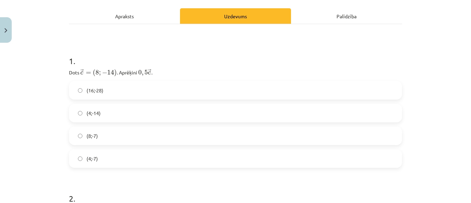
scroll to position [111, 0]
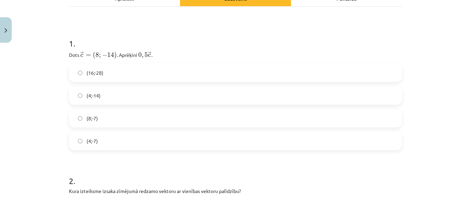
click at [304, 148] on label "(4;-7)" at bounding box center [236, 140] width 332 height 17
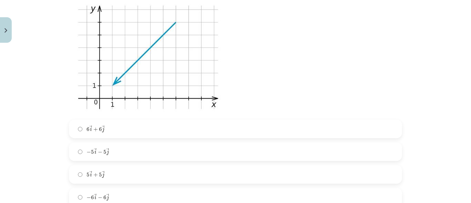
scroll to position [316, 0]
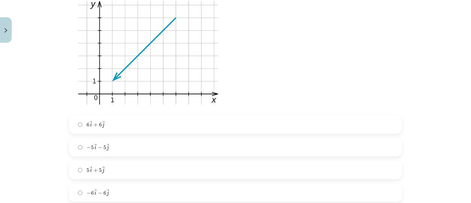
click at [269, 169] on label "5 → i + 5 → j 5 i → + 5 j →" at bounding box center [236, 169] width 332 height 17
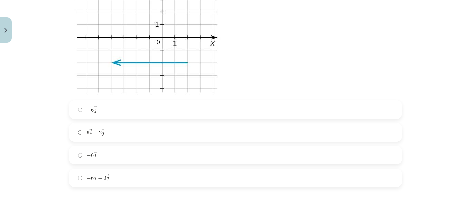
scroll to position [592, 0]
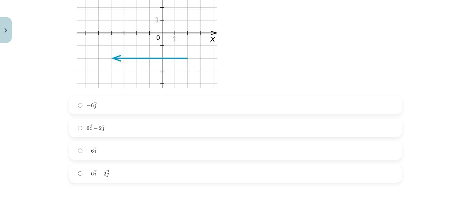
click at [364, 151] on label "− 6 → i − 6 i →" at bounding box center [236, 150] width 332 height 17
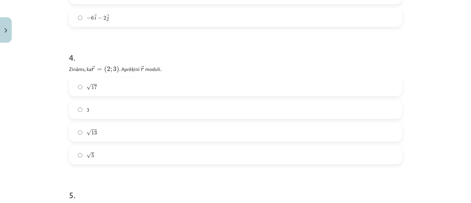
scroll to position [753, 0]
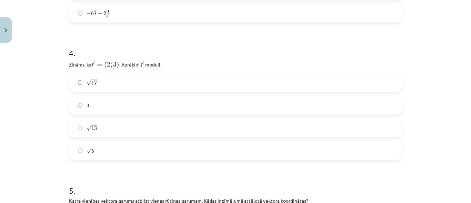
click at [281, 128] on label "√ 13 13" at bounding box center [236, 127] width 332 height 17
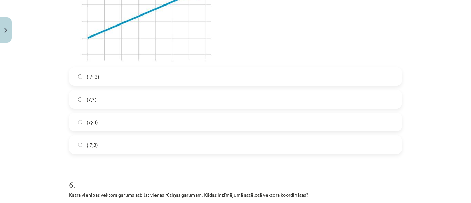
scroll to position [1025, 0]
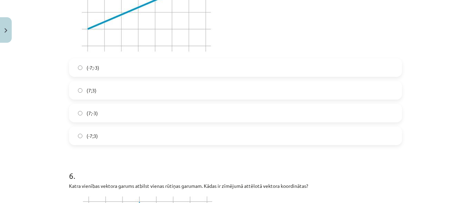
click at [347, 81] on div "(7;3)" at bounding box center [235, 90] width 333 height 19
click at [385, 83] on label "(7;3)" at bounding box center [236, 90] width 332 height 17
click at [465, 95] on div "Mācību tēma: Matemātikas i - 10. klases 1. ieskaites mācību materiāls (a,b) #8 …" at bounding box center [235, 101] width 471 height 203
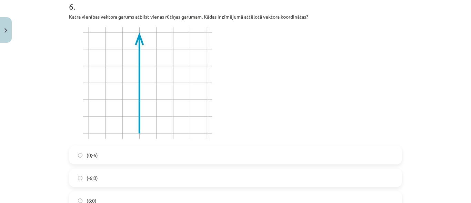
scroll to position [1199, 0]
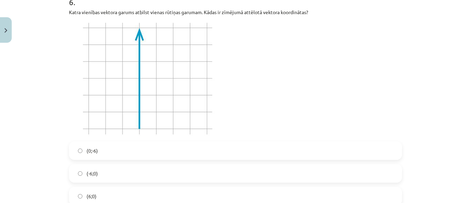
click at [224, 192] on label "(6;0)" at bounding box center [236, 196] width 332 height 17
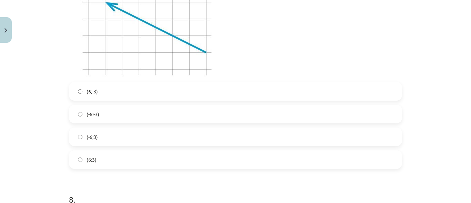
scroll to position [1519, 0]
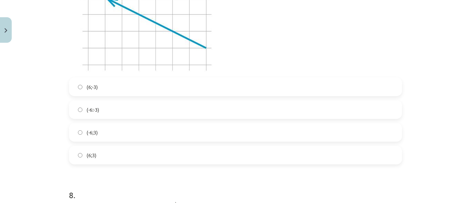
click at [328, 154] on label "(6;3)" at bounding box center [236, 155] width 332 height 17
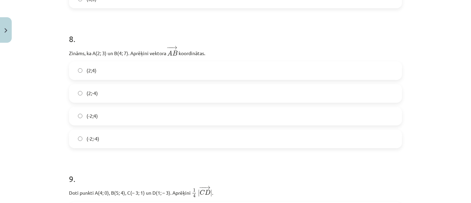
scroll to position [1680, 0]
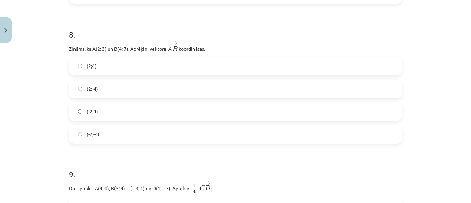
click at [368, 69] on label "(2;4)" at bounding box center [236, 66] width 332 height 17
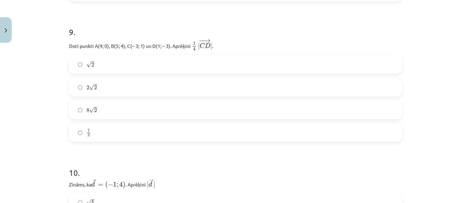
scroll to position [1832, 0]
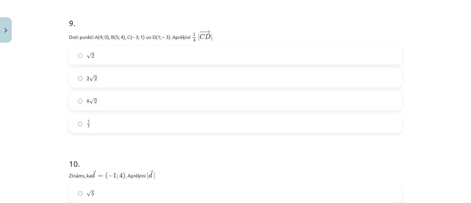
click at [375, 58] on label "√ 2 2" at bounding box center [236, 55] width 332 height 17
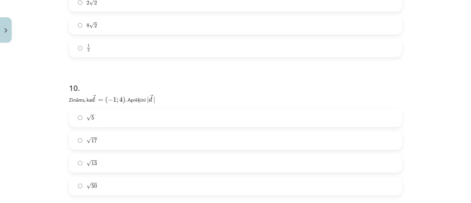
scroll to position [1921, 0]
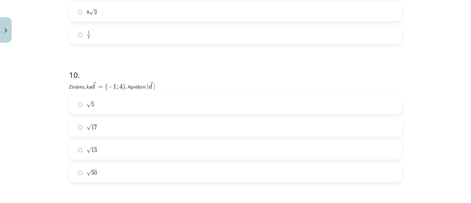
click at [399, 124] on label "√ 17 17" at bounding box center [236, 127] width 332 height 17
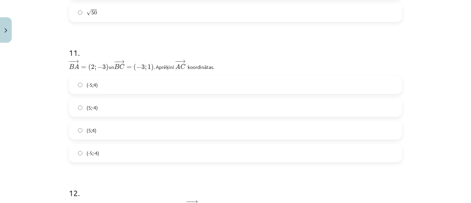
scroll to position [2086, 0]
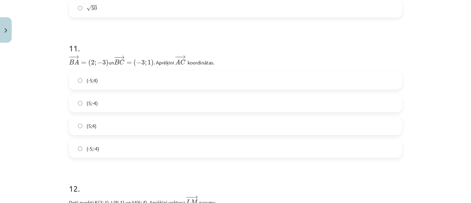
click at [276, 74] on label "(-5;4)" at bounding box center [236, 80] width 332 height 17
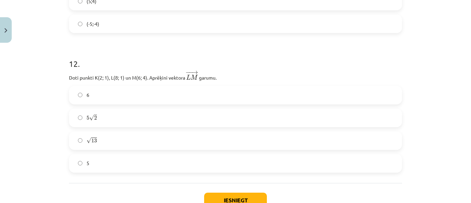
scroll to position [2228, 0]
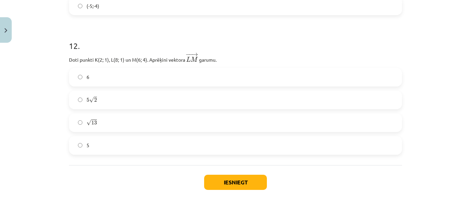
click at [282, 124] on label "√ 13 13" at bounding box center [236, 122] width 332 height 17
click at [239, 178] on button "Iesniegt" at bounding box center [235, 182] width 63 height 15
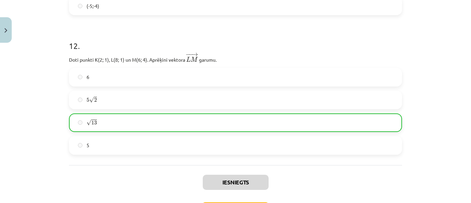
click at [297, 134] on div "6 5 √ 2 5 2 √ 13 13 5" at bounding box center [235, 111] width 333 height 87
click at [342, 105] on label "5 √ 2 5 2" at bounding box center [236, 99] width 332 height 17
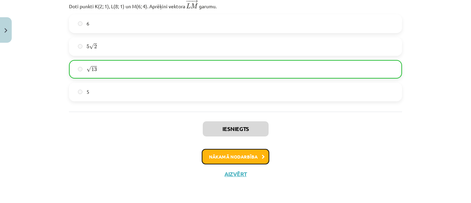
click at [259, 150] on button "Nākamā nodarbība" at bounding box center [236, 157] width 68 height 16
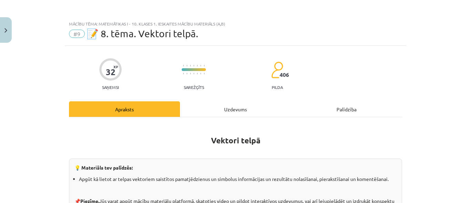
scroll to position [116, 0]
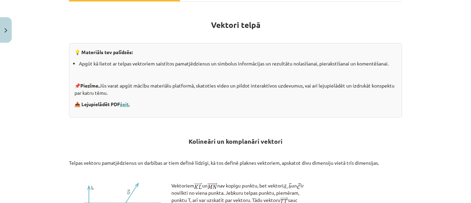
click at [126, 106] on link "šeit." at bounding box center [125, 104] width 10 height 6
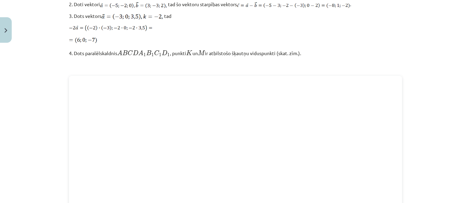
scroll to position [817, 0]
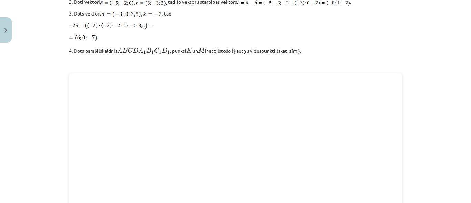
drag, startPoint x: 465, startPoint y: 152, endPoint x: 465, endPoint y: 162, distance: 10.0
click at [465, 162] on div "Mācību tēma: Matemātikas i - 10. klases 1. ieskaites mācību materiāls (a,b) #9 …" at bounding box center [235, 101] width 471 height 203
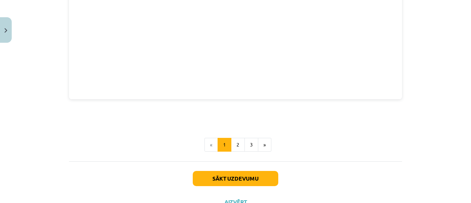
scroll to position [1005, 0]
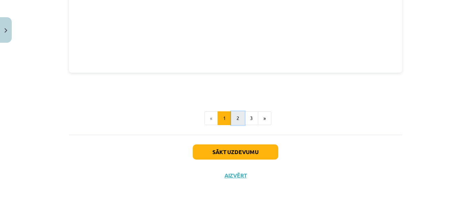
click at [240, 116] on button "2" at bounding box center [238, 118] width 14 height 14
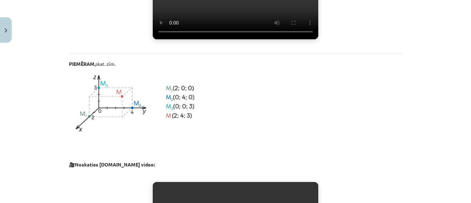
scroll to position [389, 0]
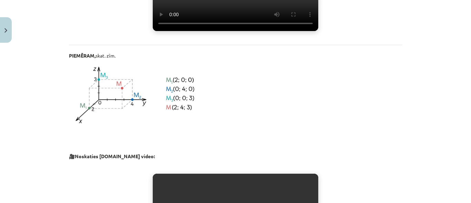
drag, startPoint x: 465, startPoint y: 89, endPoint x: 465, endPoint y: 95, distance: 5.5
click at [465, 95] on div "Mācību tēma: Matemātikas i - 10. klases 1. ieskaites mācību materiāls (a,b) #9 …" at bounding box center [235, 101] width 471 height 203
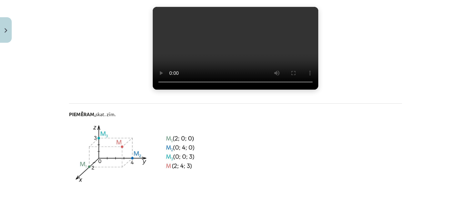
scroll to position [285, 0]
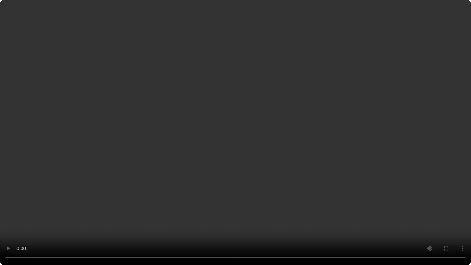
click at [275, 199] on video "Jūsu pārlūkprogramma neatbalsta video atskaņošanu." at bounding box center [235, 132] width 471 height 265
click at [414, 171] on video "Jūsu pārlūkprogramma neatbalsta video atskaņošanu." at bounding box center [235, 132] width 471 height 265
click at [413, 173] on video "Jūsu pārlūkprogramma neatbalsta video atskaņošanu." at bounding box center [235, 132] width 471 height 265
click at [58, 149] on video "Jūsu pārlūkprogramma neatbalsta video atskaņošanu." at bounding box center [235, 132] width 471 height 265
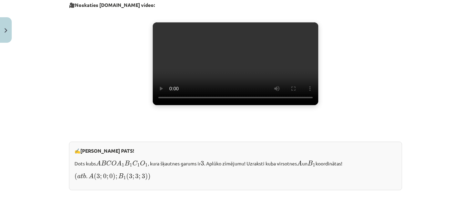
scroll to position [543, 0]
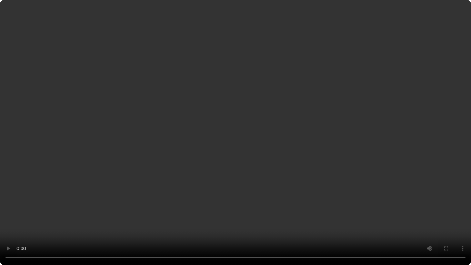
click at [293, 181] on video "Jūsu pārlūkprogramma neatbalsta video atskaņošanu." at bounding box center [235, 132] width 471 height 265
